Goal: Transaction & Acquisition: Purchase product/service

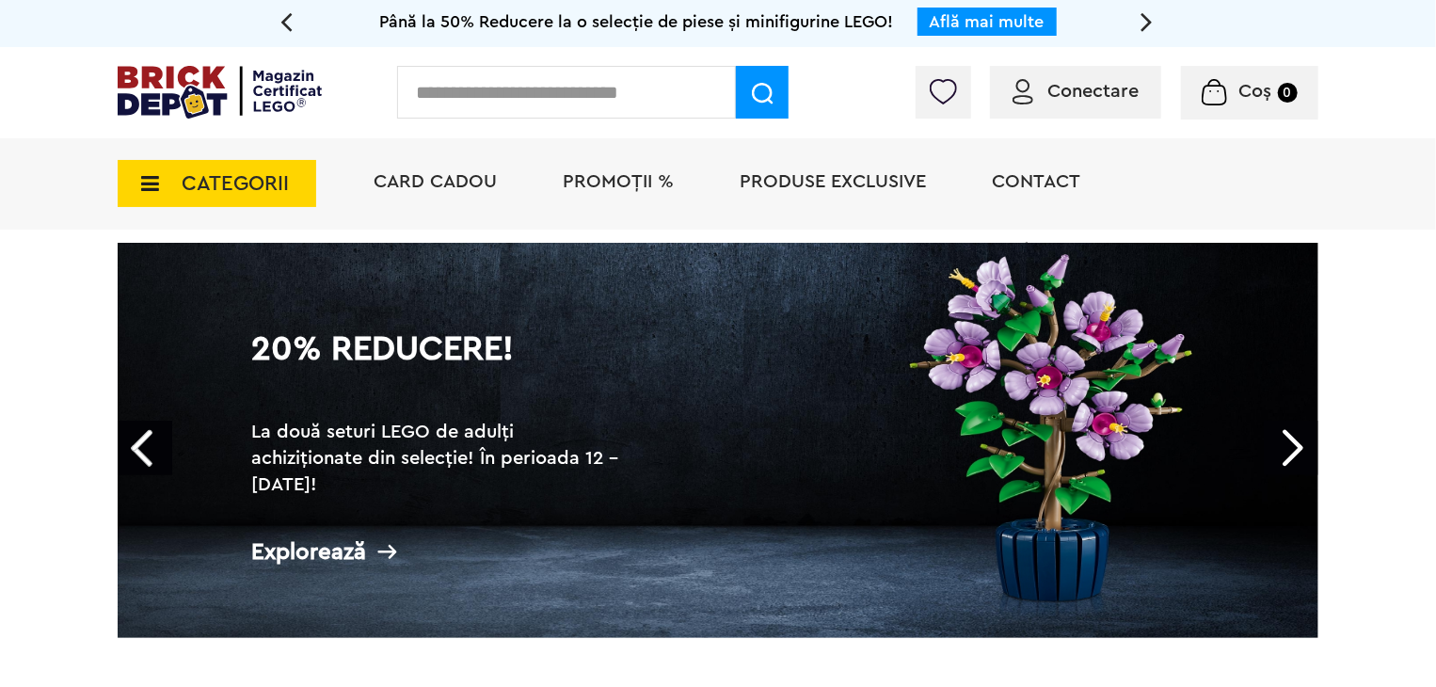
click at [454, 391] on h1 "20% Reducere!" at bounding box center [439, 366] width 376 height 68
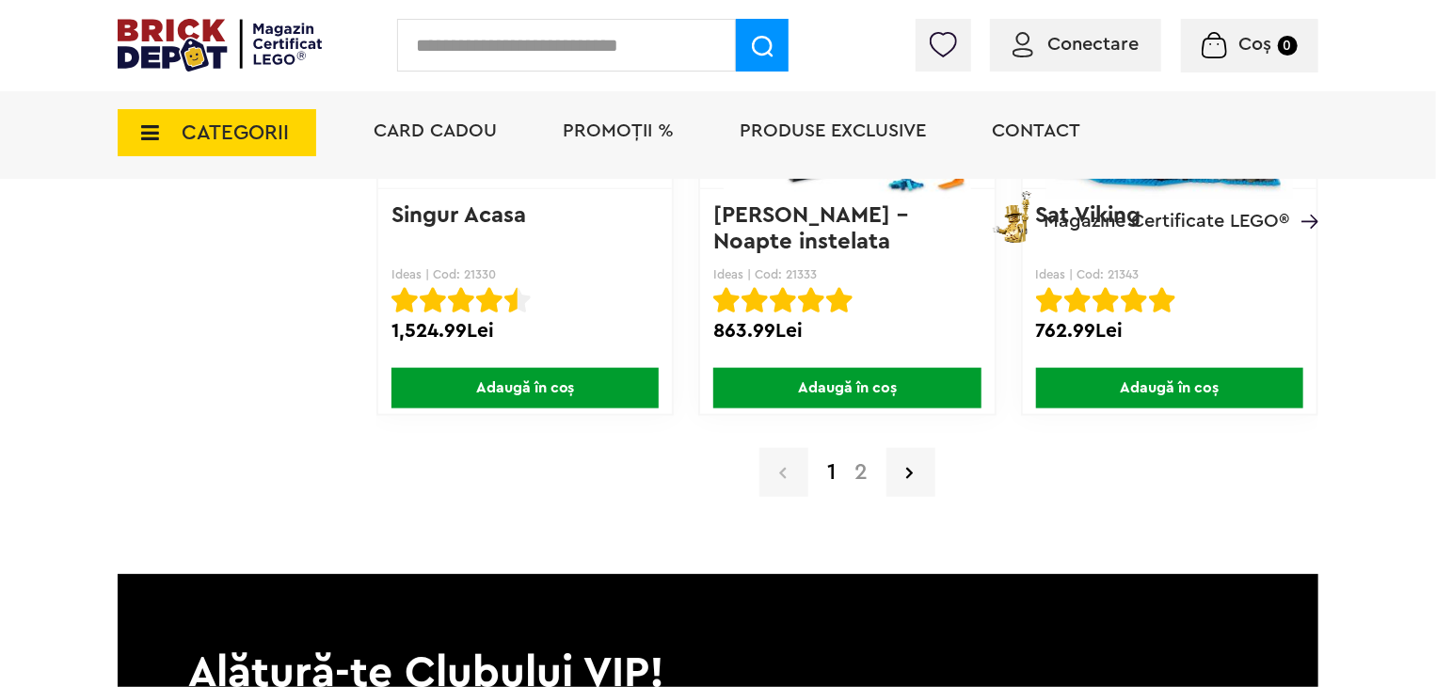
scroll to position [15160, 0]
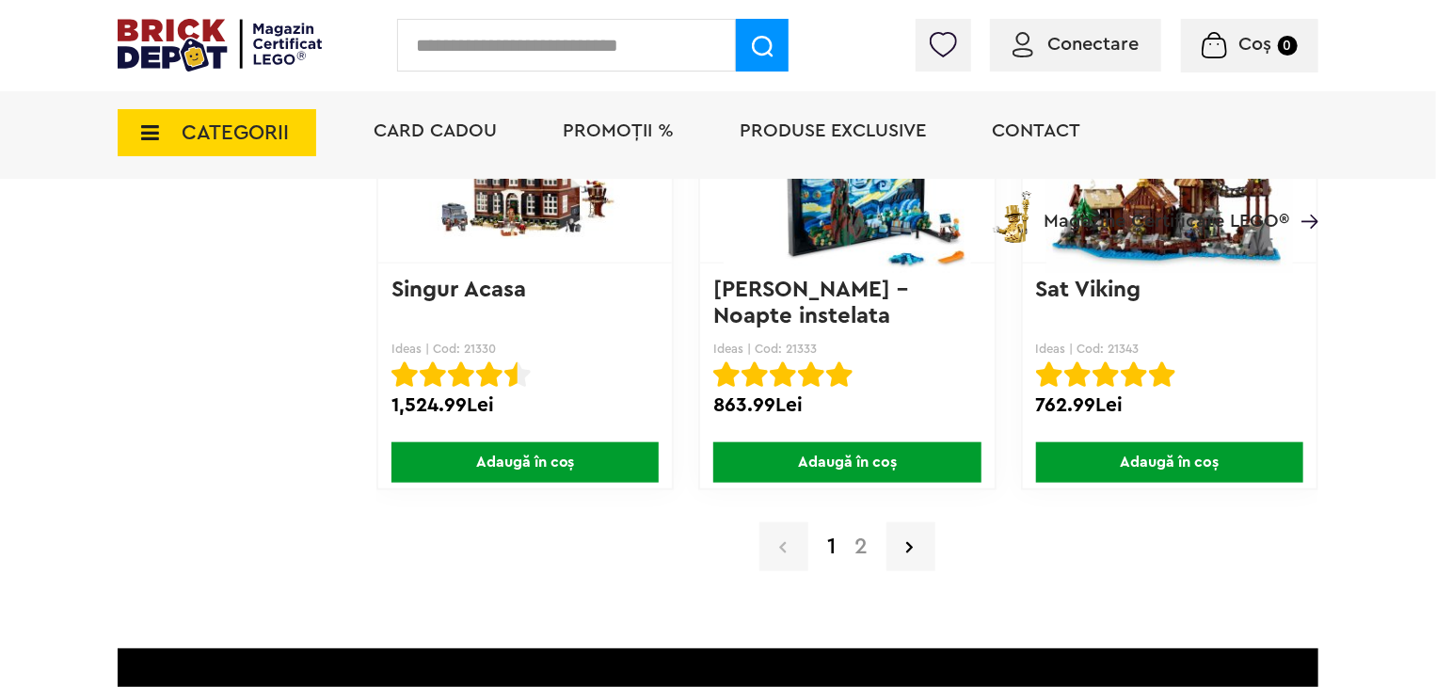
click at [858, 535] on link "2" at bounding box center [861, 546] width 32 height 23
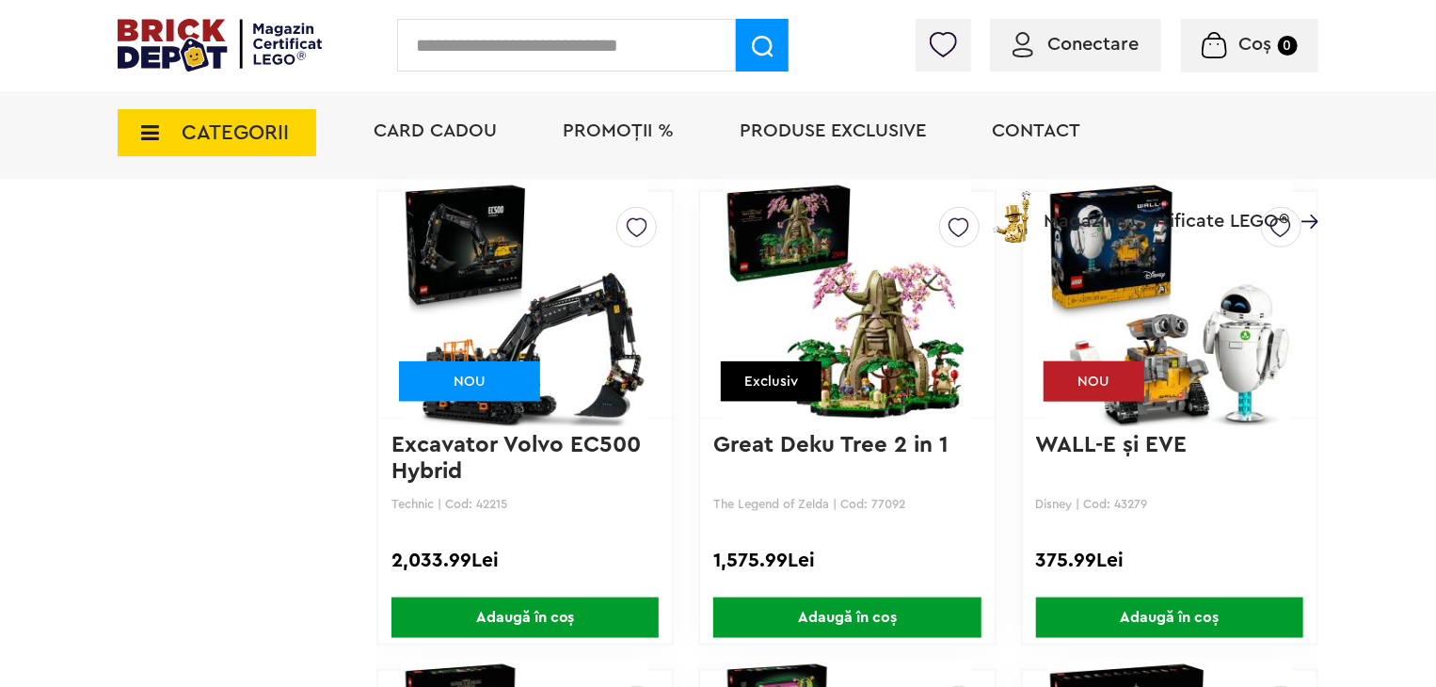
scroll to position [11658, 0]
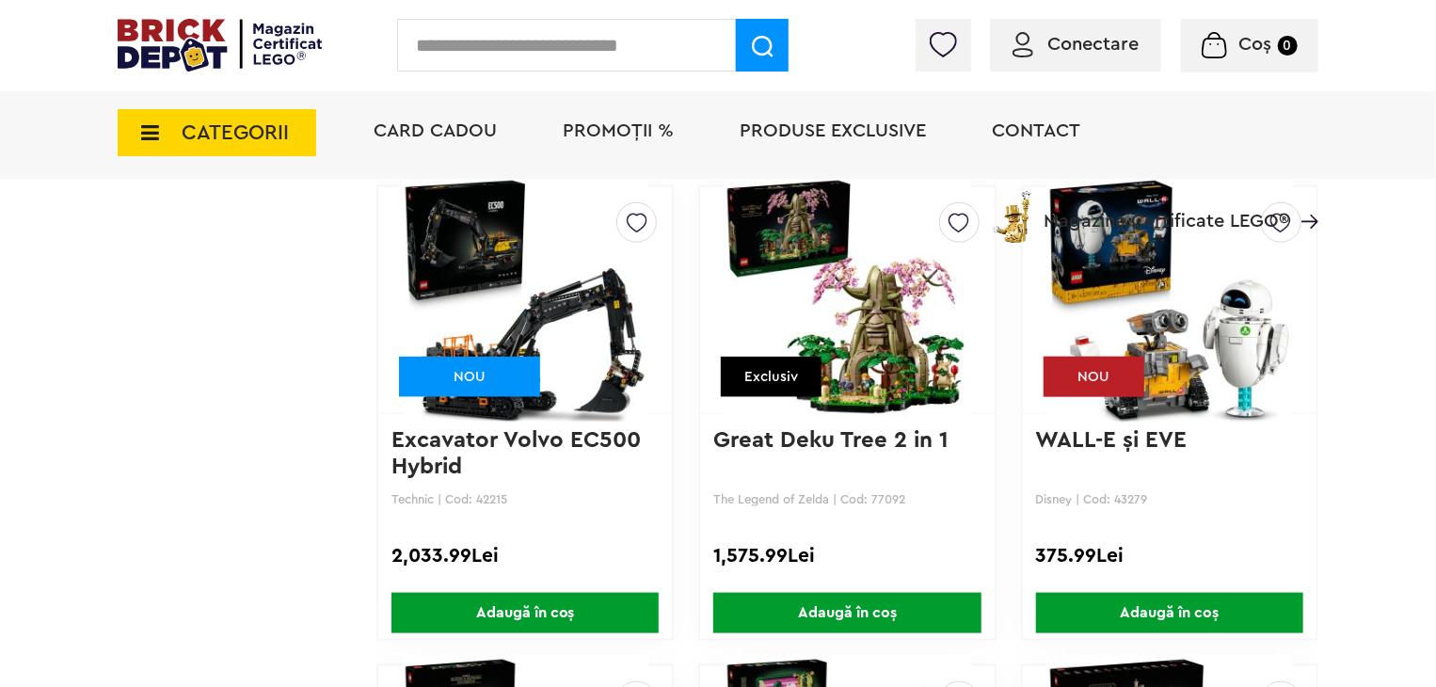
click at [648, 133] on span "PROMOȚII %" at bounding box center [618, 130] width 111 height 19
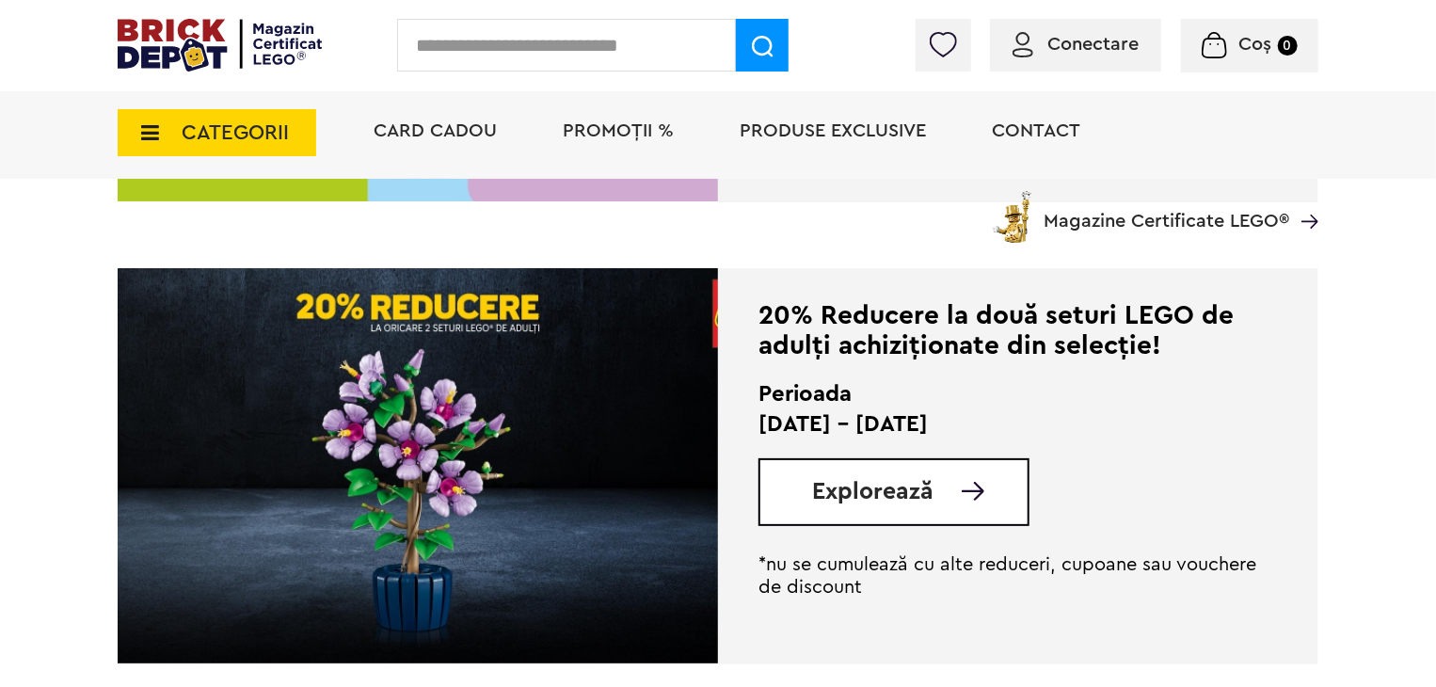
scroll to position [845, 0]
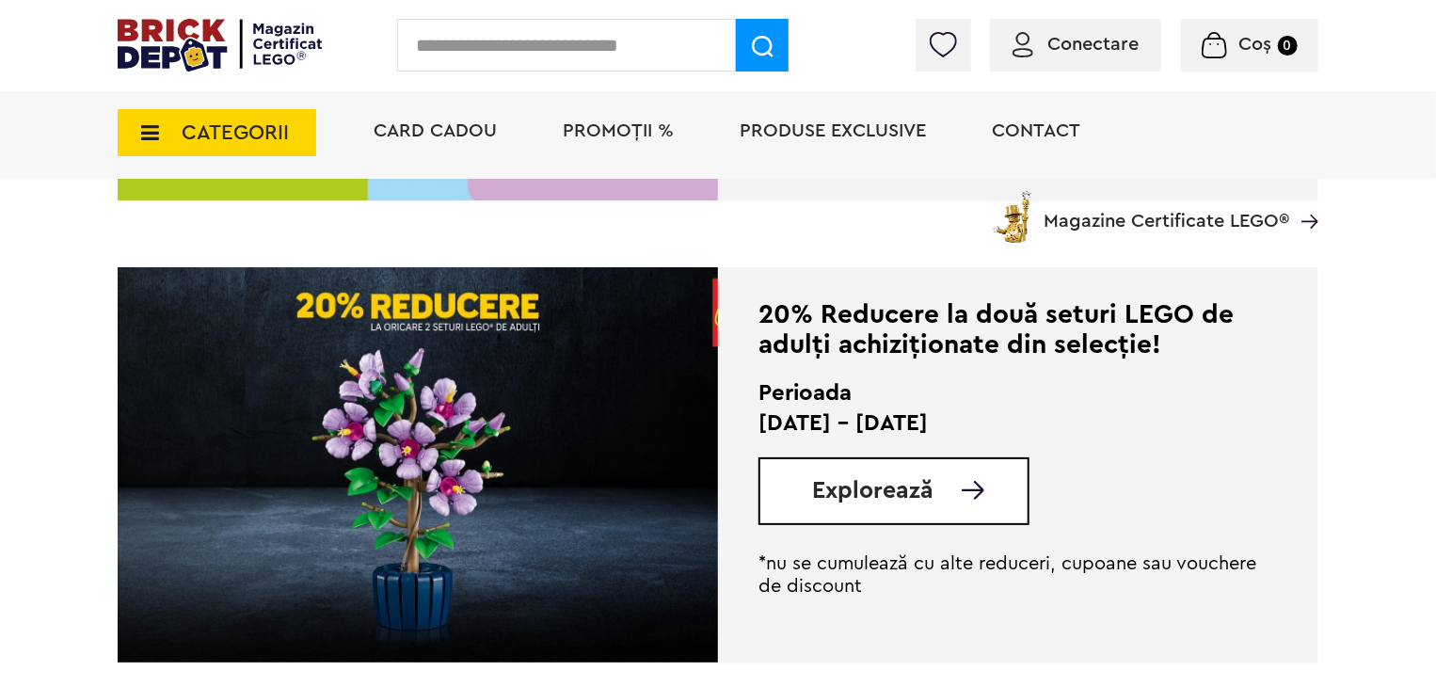
click at [863, 468] on div "Explorează" at bounding box center [893, 491] width 271 height 68
click at [873, 481] on span "Explorează" at bounding box center [872, 491] width 121 height 24
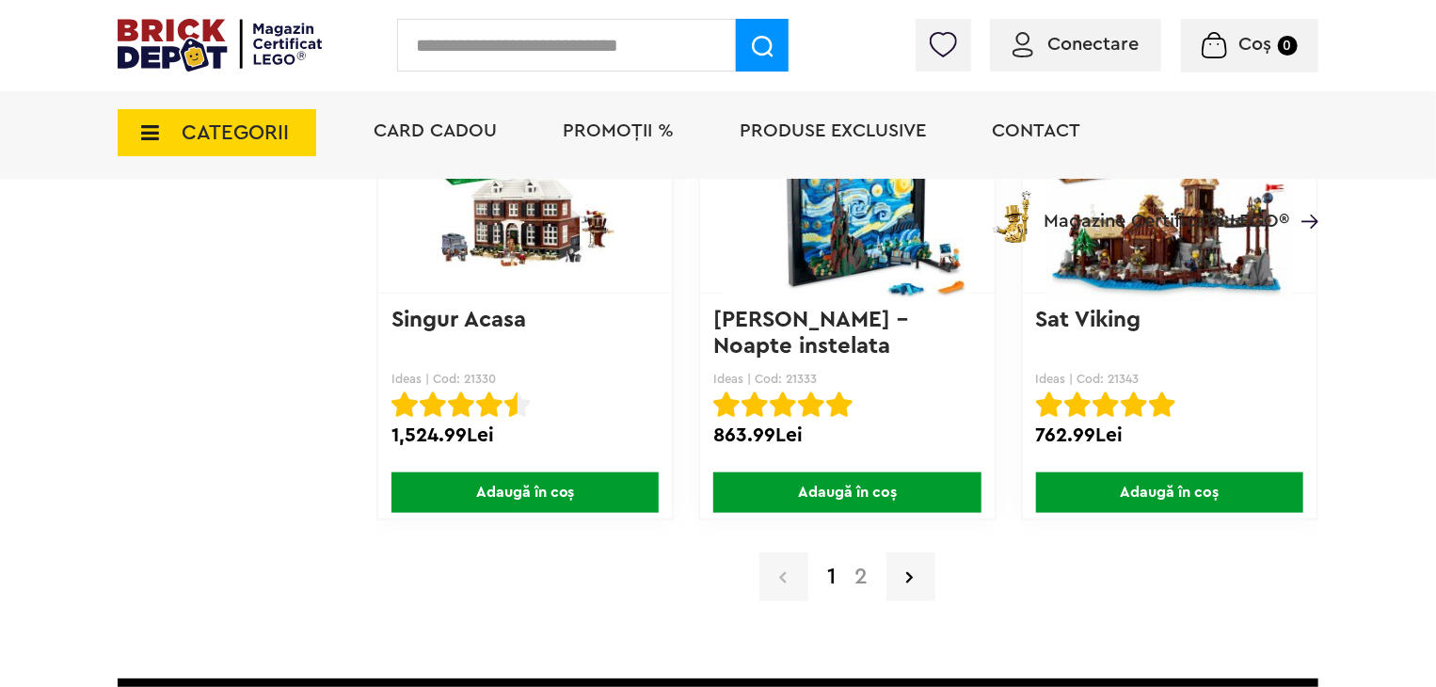
scroll to position [15129, 0]
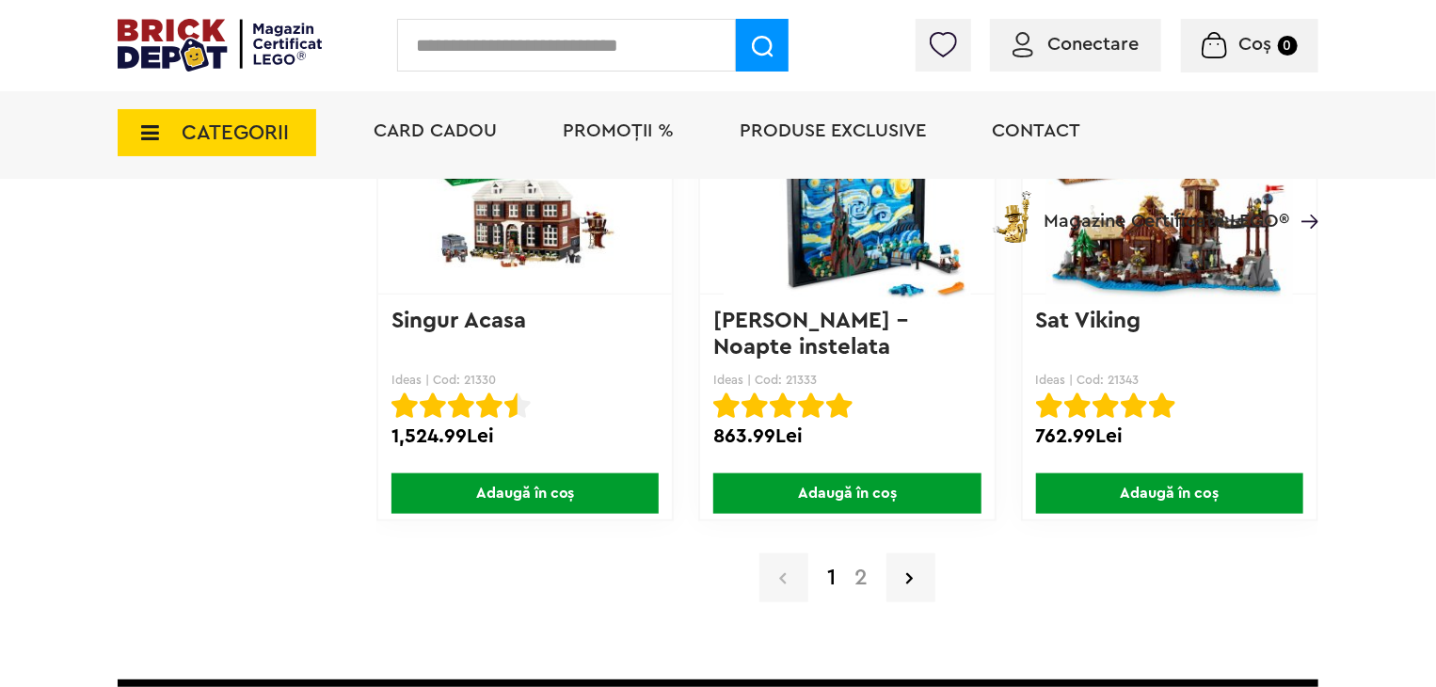
click at [867, 566] on link "2" at bounding box center [861, 577] width 32 height 23
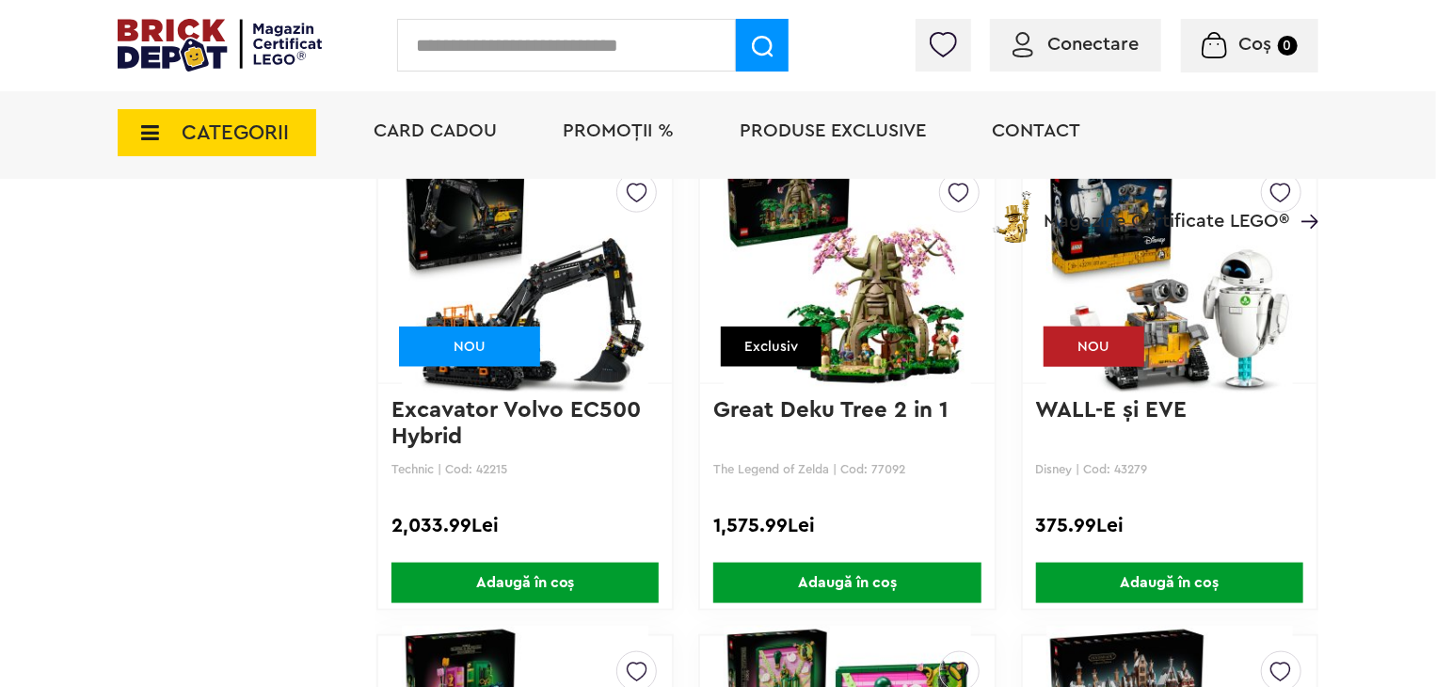
scroll to position [11690, 0]
